Goal: Navigation & Orientation: Go to known website

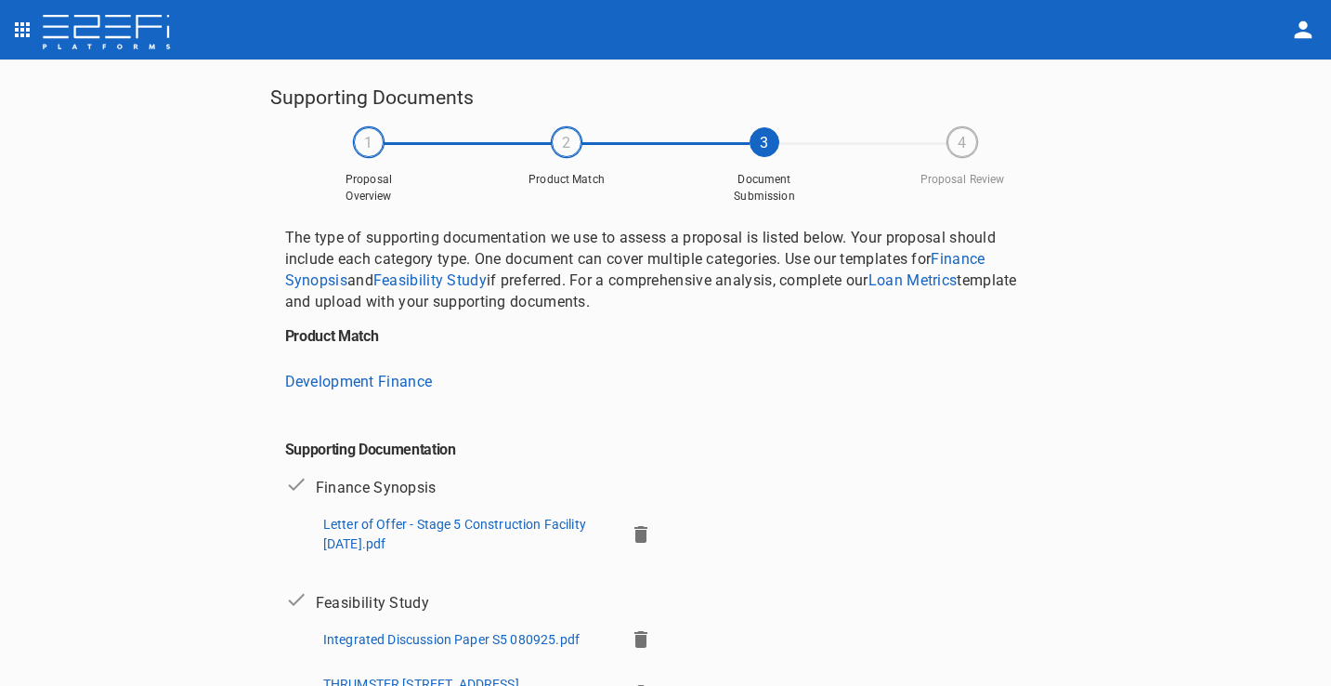
scroll to position [620, 0]
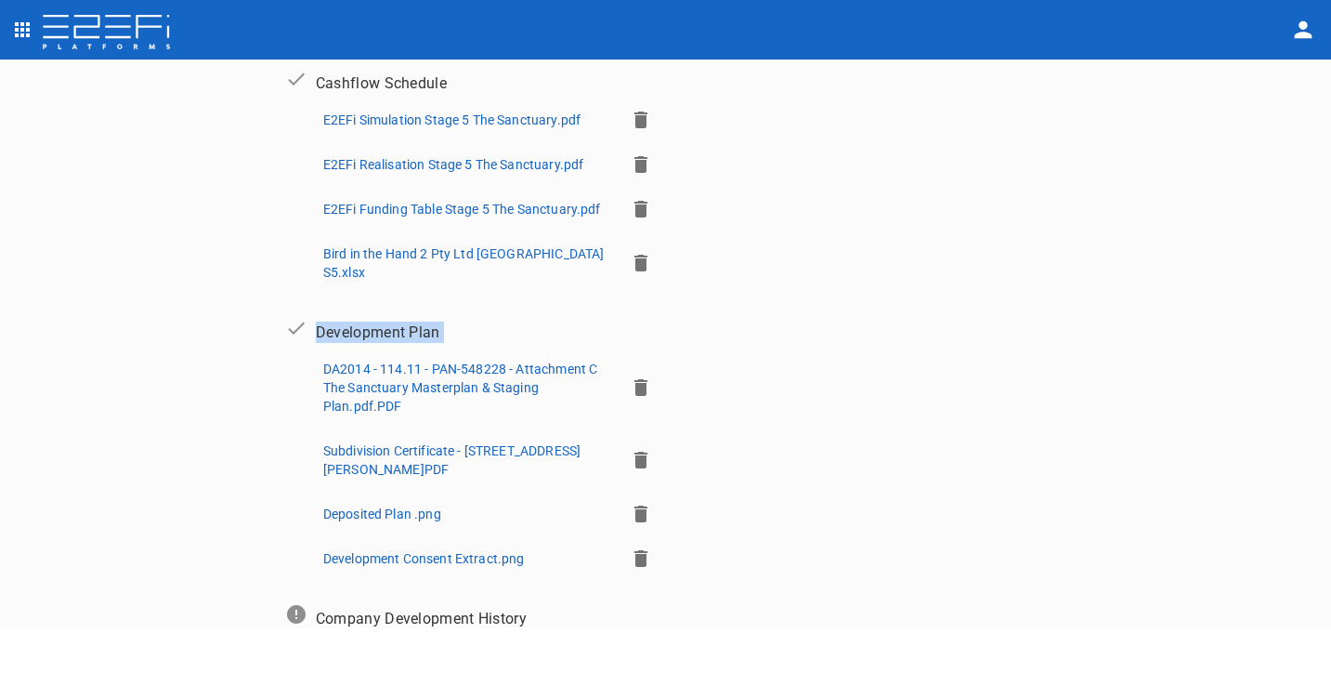
click at [135, 47] on img at bounding box center [106, 33] width 131 height 37
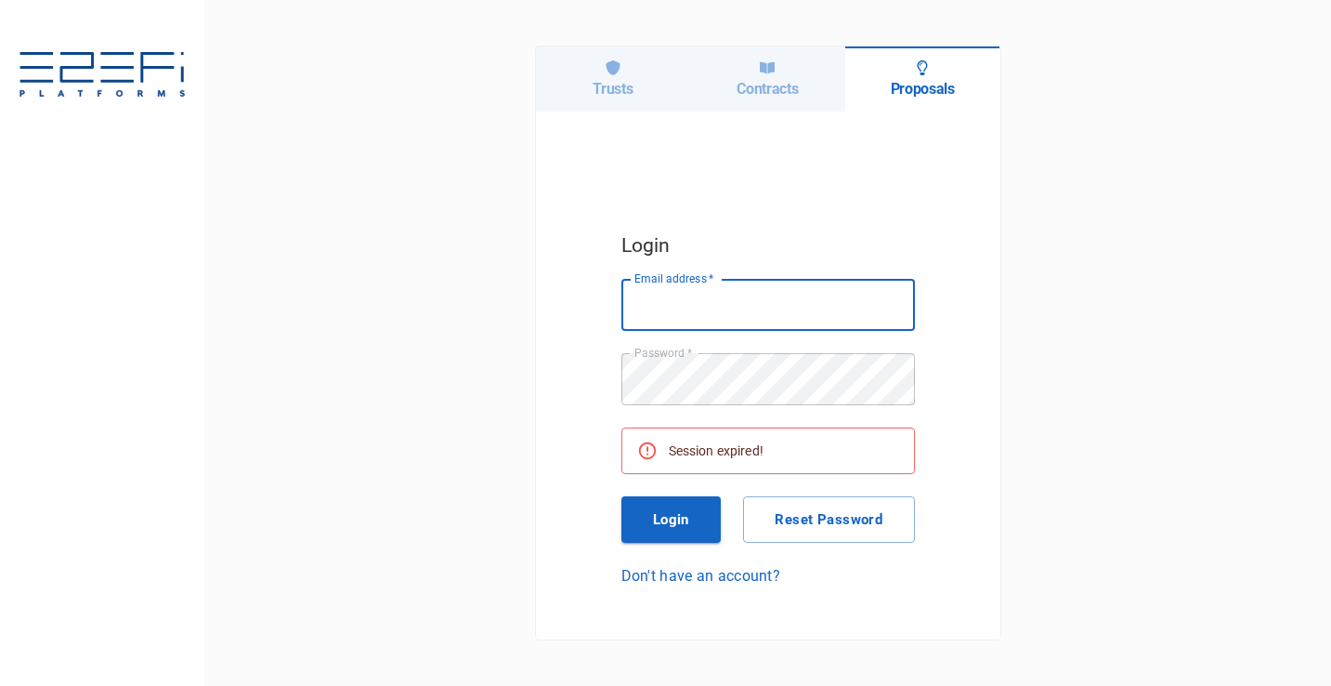
click at [760, 73] on icon at bounding box center [767, 67] width 15 height 15
